Goal: Manage account settings

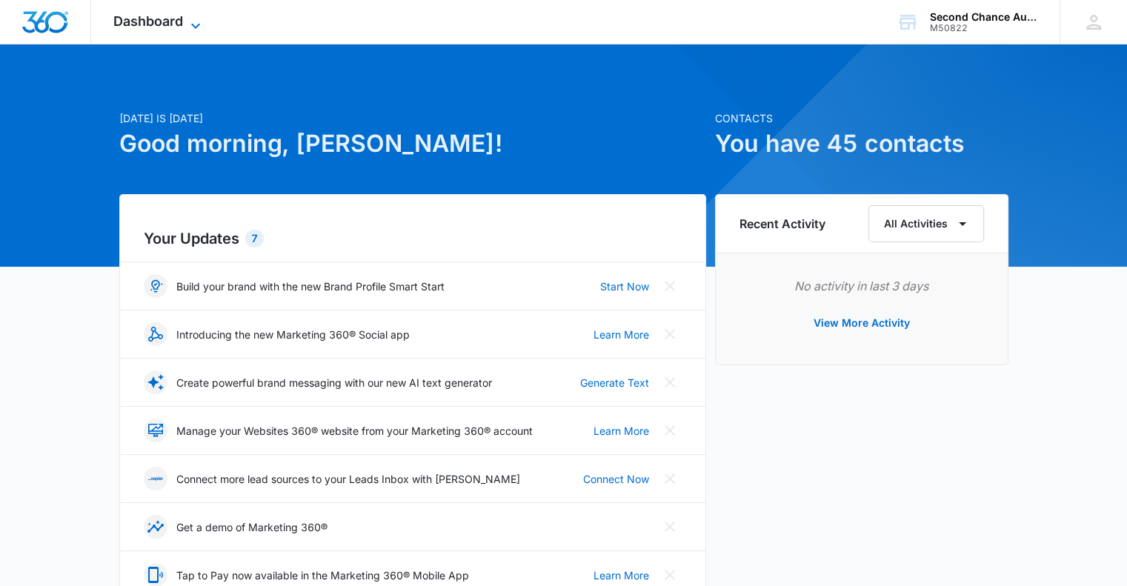
click at [170, 22] on span "Dashboard" at bounding box center [148, 21] width 70 height 16
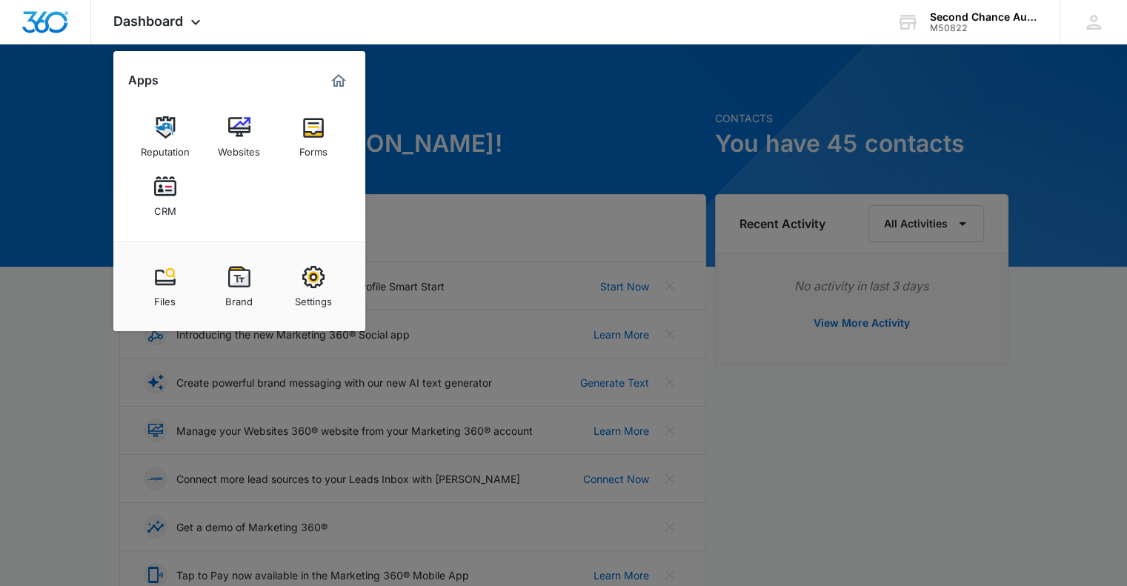
drag, startPoint x: 581, startPoint y: 107, endPoint x: 564, endPoint y: 113, distance: 17.3
click at [577, 107] on div at bounding box center [563, 293] width 1127 height 586
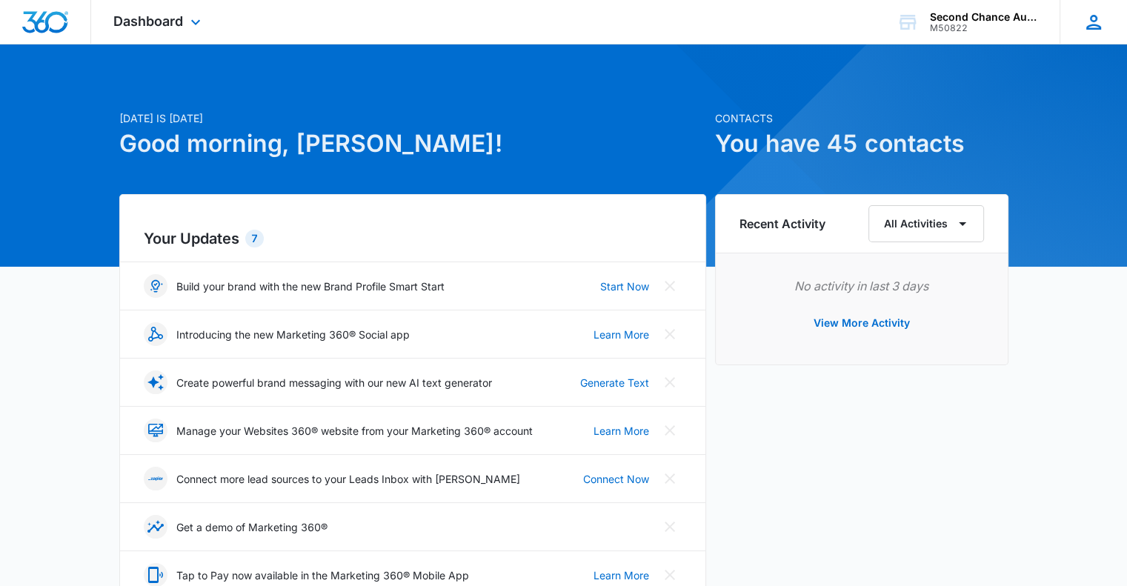
click at [1095, 11] on icon at bounding box center [1093, 22] width 22 height 22
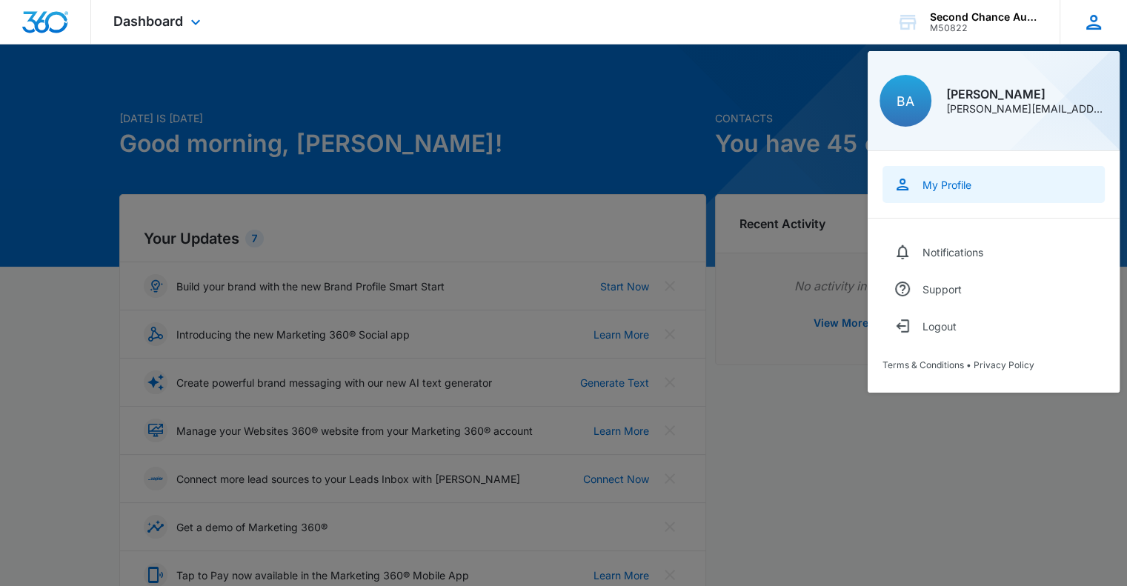
click at [966, 177] on link "My Profile" at bounding box center [993, 184] width 222 height 37
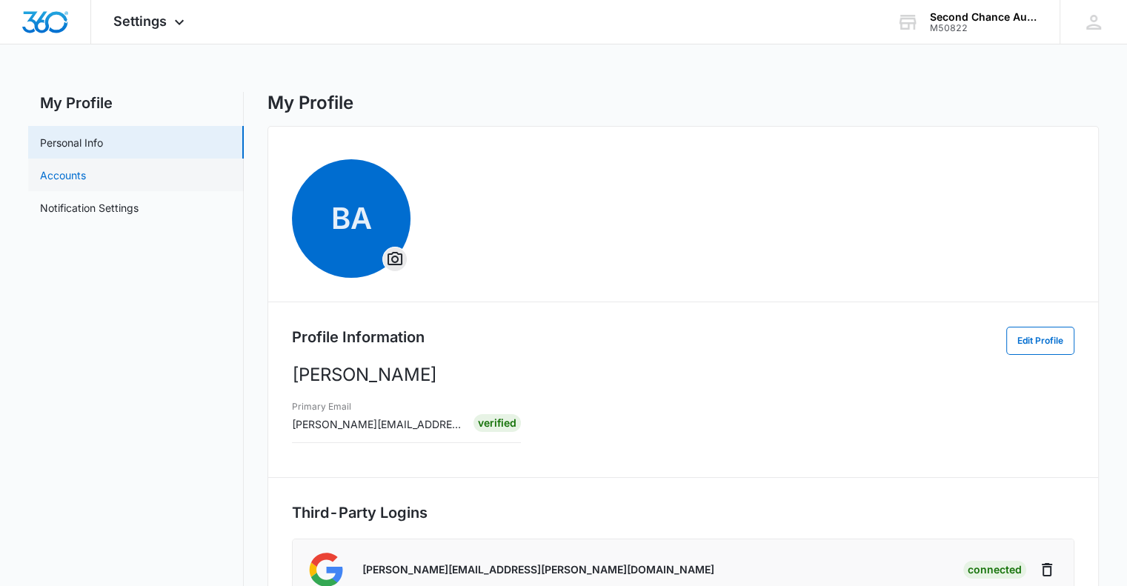
click at [86, 173] on link "Accounts" at bounding box center [63, 175] width 46 height 16
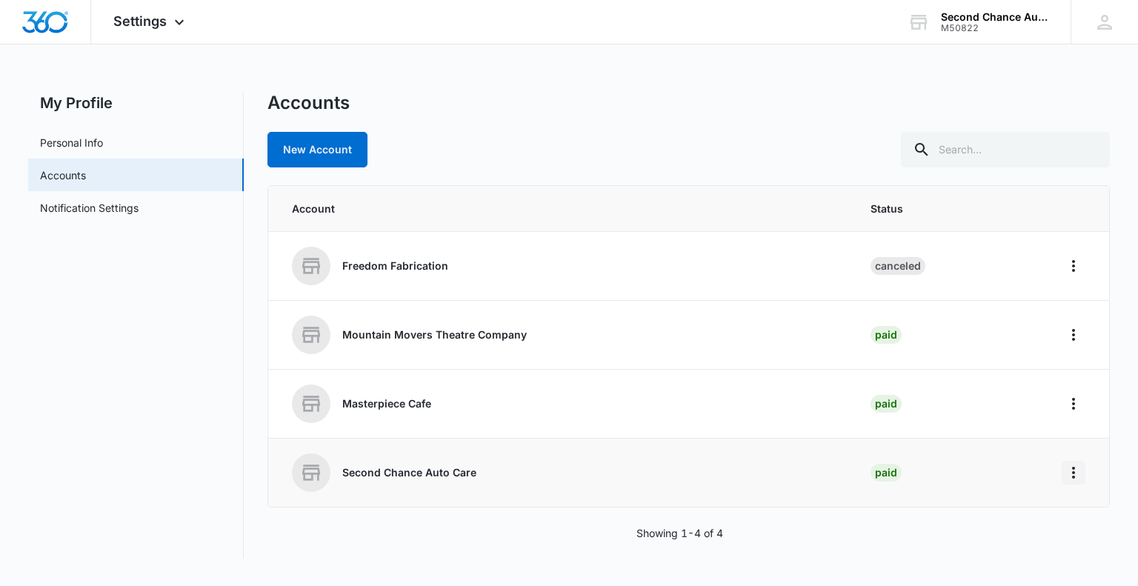
click at [1070, 468] on icon "Home" at bounding box center [1073, 473] width 18 height 18
click at [450, 456] on div "Second Chance Auto Care" at bounding box center [563, 472] width 542 height 39
